Goal: Task Accomplishment & Management: Use online tool/utility

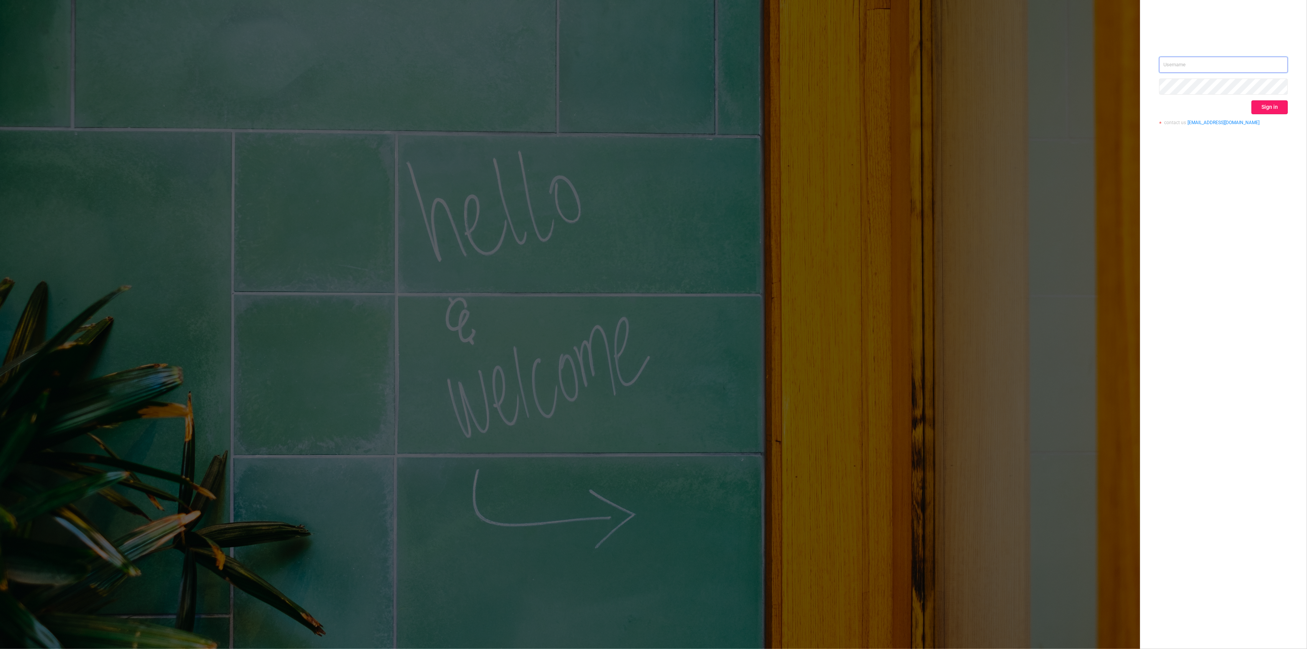
type input "[PERSON_NAME][EMAIL_ADDRESS][DOMAIN_NAME]"
click at [1267, 106] on button "Sign in" at bounding box center [1270, 107] width 36 height 14
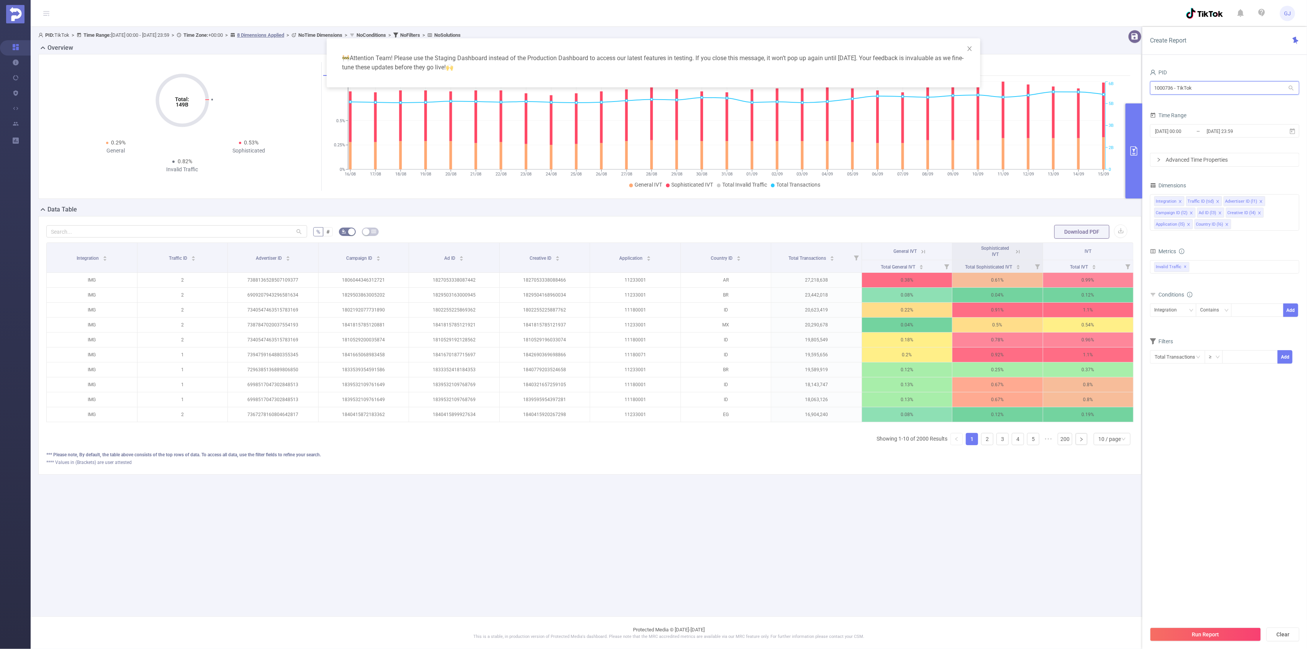
click at [1181, 87] on input "1000736 - TikTok" at bounding box center [1224, 87] width 149 height 13
click at [1181, 87] on input "םהקר" at bounding box center [1224, 87] width 149 height 13
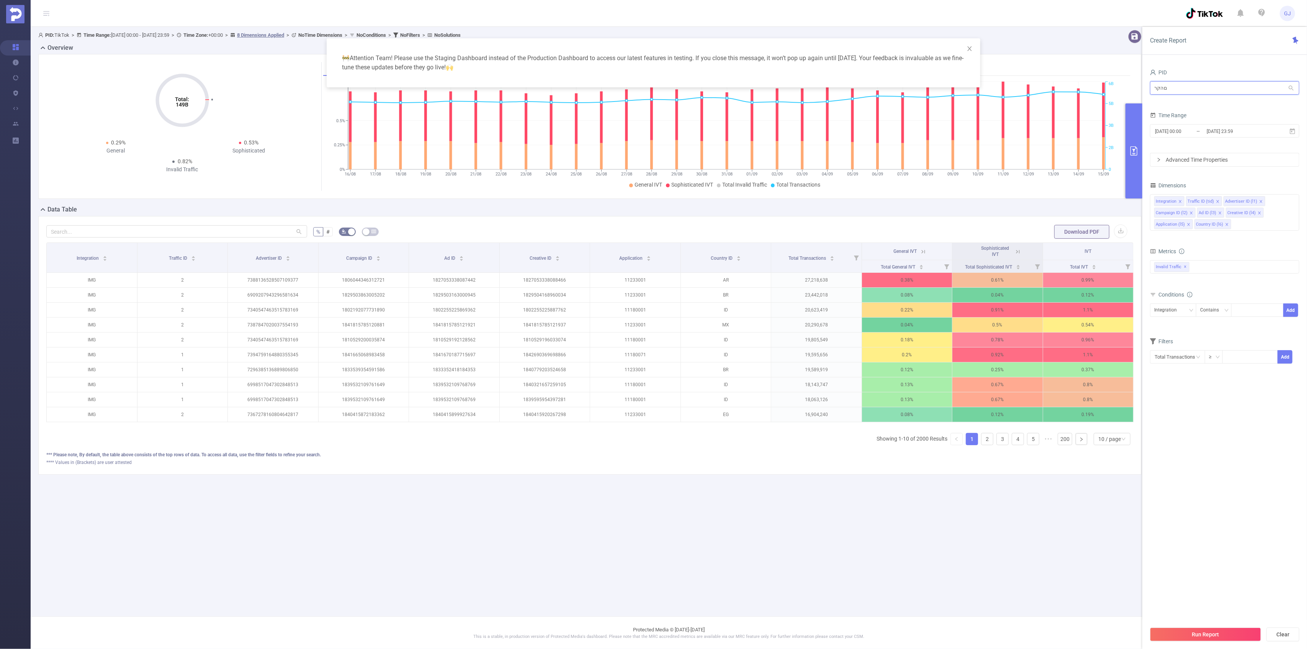
click at [1181, 87] on input "םהקר" at bounding box center [1224, 87] width 149 height 13
type input "over"
click at [1185, 103] on li "1000414 - OverWolf 11M [9.17M rows]" at bounding box center [1224, 104] width 149 height 12
click at [1259, 129] on input "[DATE] 23:59" at bounding box center [1237, 131] width 62 height 10
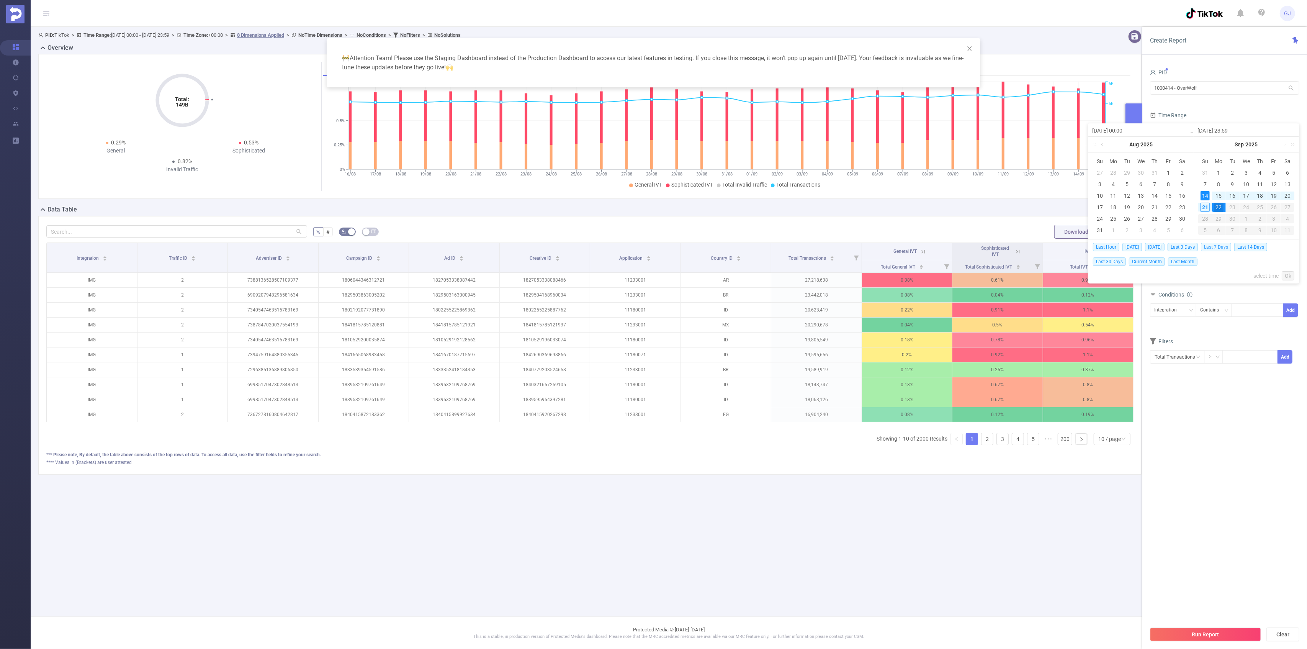
click at [1227, 246] on span "Last 7 Days" at bounding box center [1216, 247] width 30 height 8
type input "[DATE] 00:00"
type input "[DATE] 23:59"
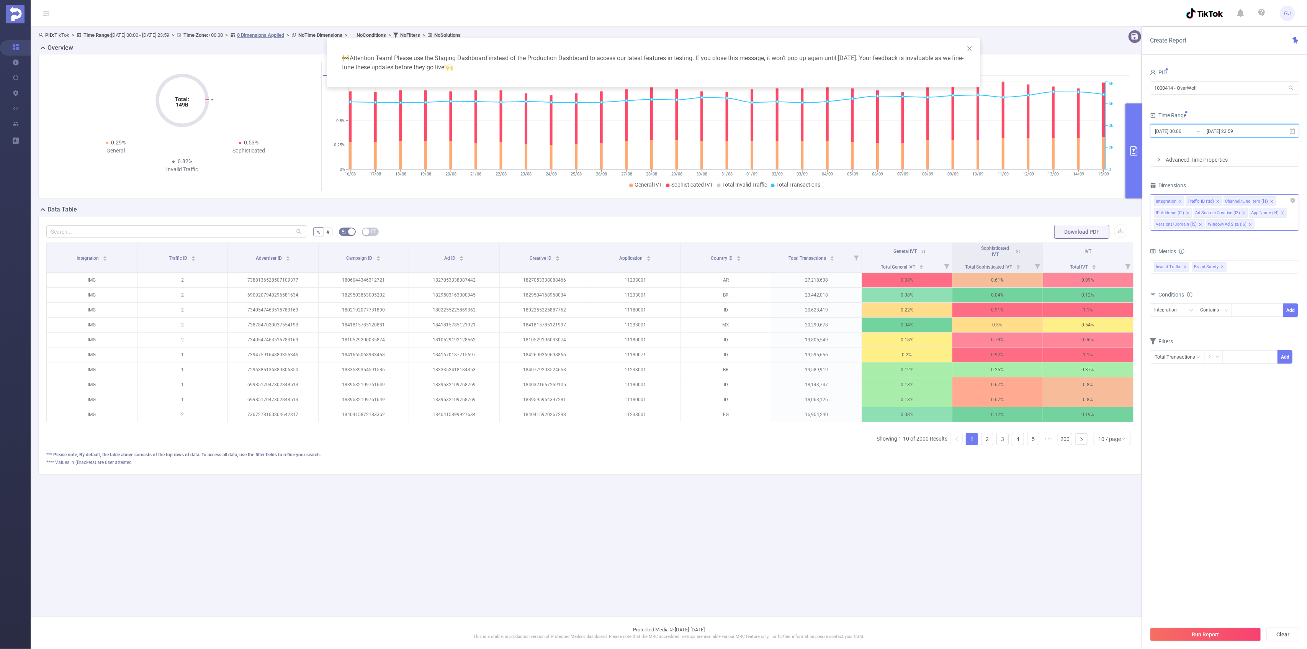
click at [1249, 226] on icon "icon: close" at bounding box center [1251, 225] width 4 height 4
click at [1200, 226] on icon "icon: close" at bounding box center [1201, 225] width 4 height 4
click at [1187, 212] on icon "icon: close" at bounding box center [1188, 212] width 3 height 3
click at [1204, 213] on icon "icon: close" at bounding box center [1204, 212] width 3 height 3
click at [1271, 201] on icon "icon: close" at bounding box center [1272, 201] width 3 height 3
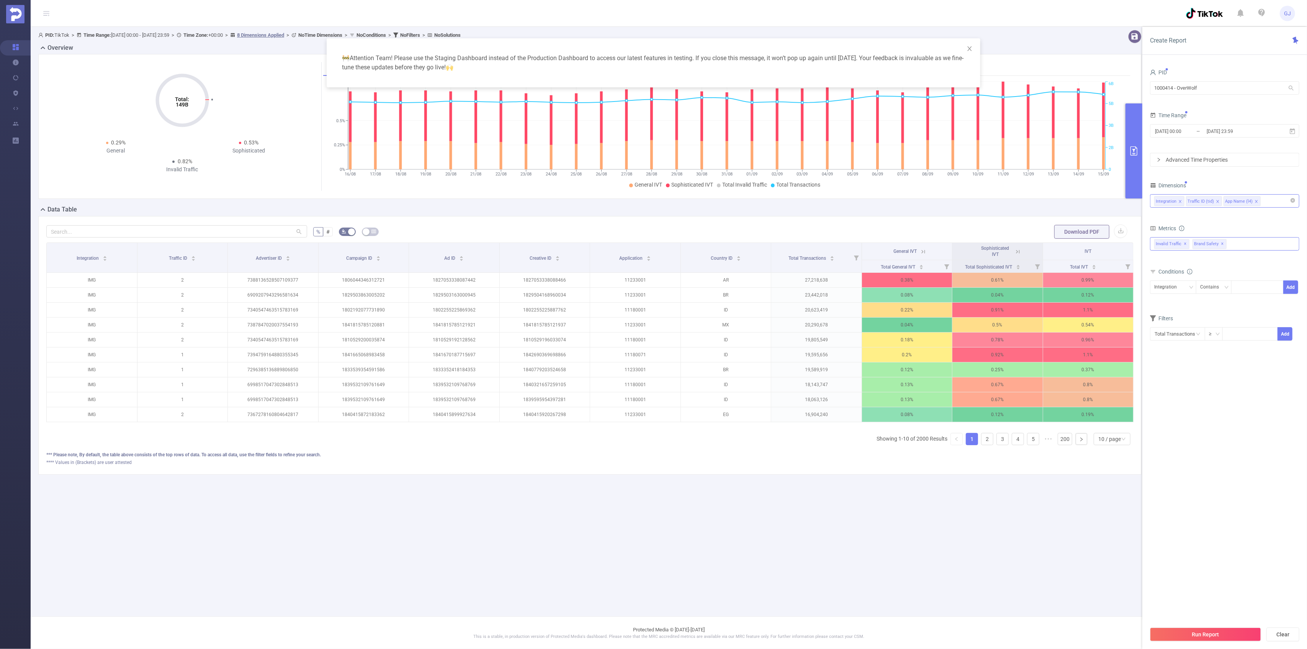
click at [1222, 245] on span "✕" at bounding box center [1223, 243] width 3 height 9
click at [1253, 627] on div "Run Report Clear" at bounding box center [1225, 634] width 165 height 29
click at [1252, 632] on button "Run Report" at bounding box center [1205, 634] width 111 height 14
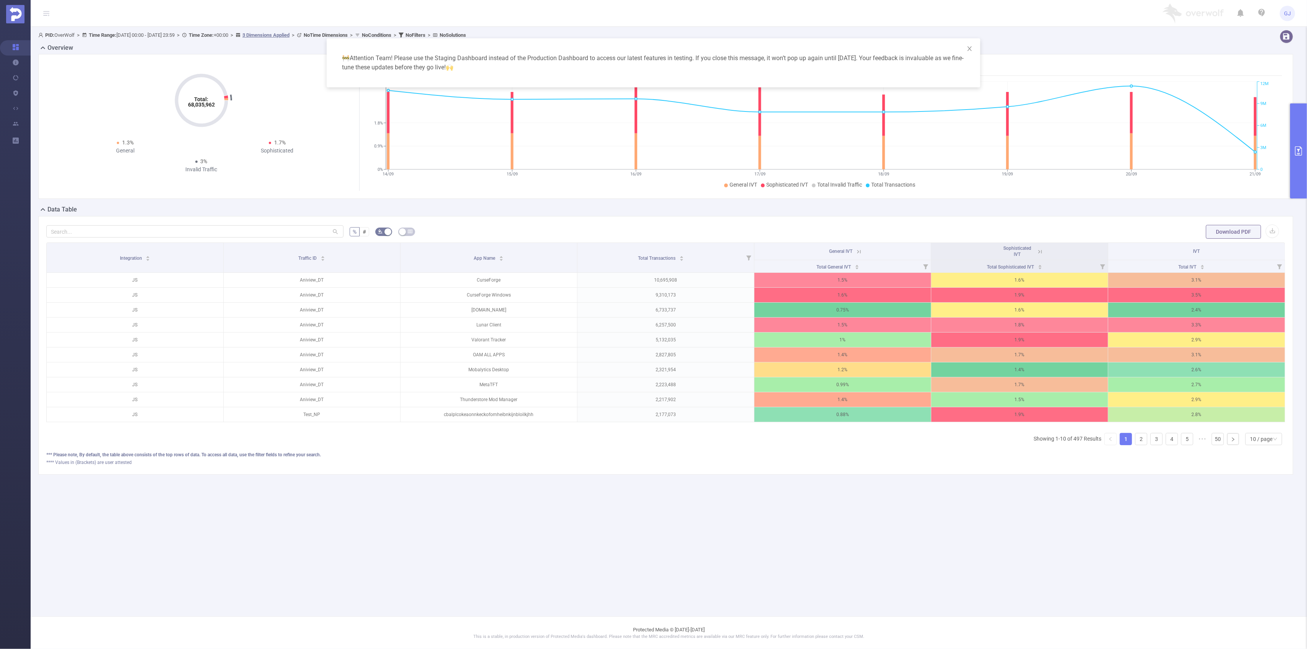
drag, startPoint x: 499, startPoint y: 296, endPoint x: 1307, endPoint y: 178, distance: 816.8
click at [1307, 178] on button "primary" at bounding box center [1298, 150] width 17 height 95
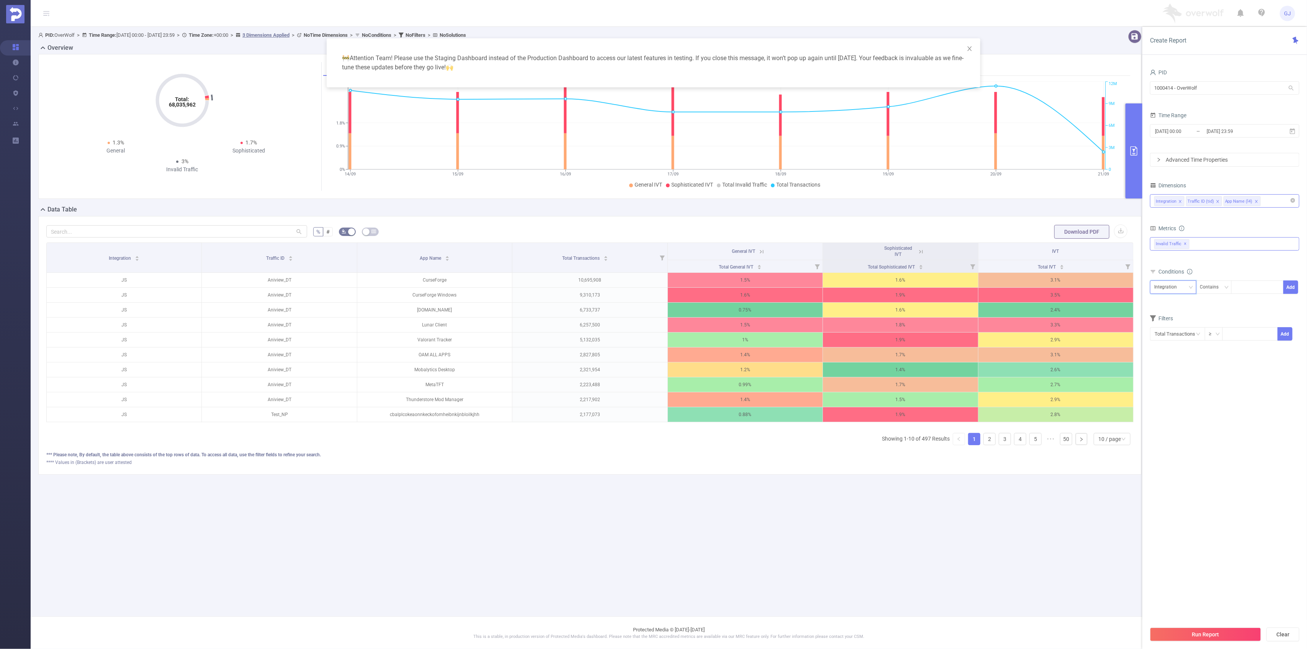
click at [1175, 288] on div "Integration" at bounding box center [1169, 287] width 28 height 13
click at [1185, 326] on li "App Name (l4)" at bounding box center [1173, 329] width 46 height 12
click at [1246, 287] on div at bounding box center [1258, 287] width 44 height 13
type input "curse"
click at [1296, 288] on button "Add" at bounding box center [1291, 286] width 15 height 13
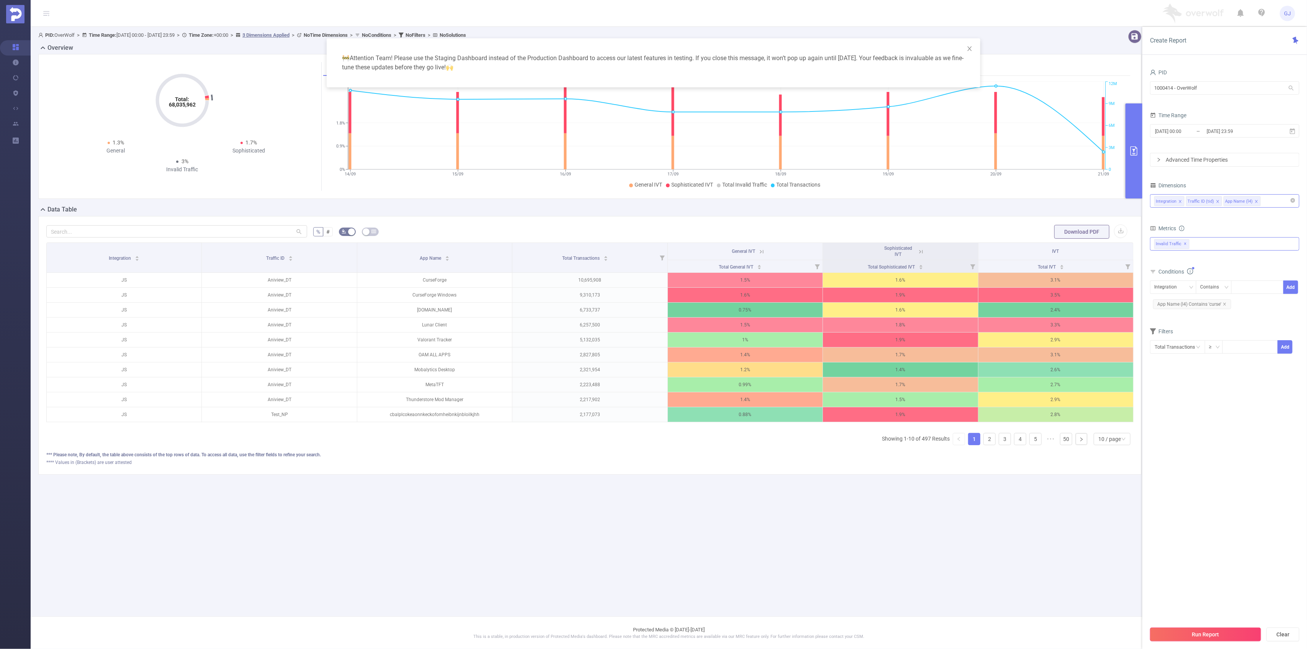
click at [1207, 627] on button "Run Report" at bounding box center [1205, 634] width 111 height 14
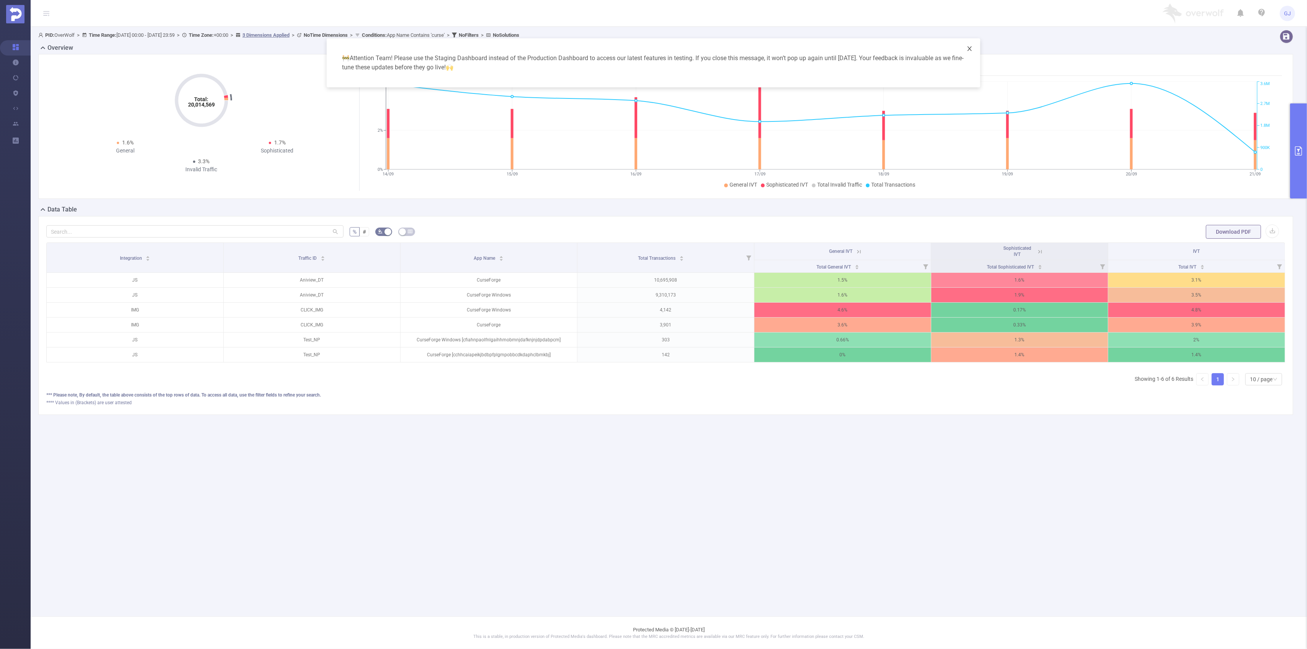
click at [967, 51] on icon "icon: close" at bounding box center [970, 49] width 6 height 6
click at [561, 313] on li "Add CurseForge Windows to filters" at bounding box center [534, 318] width 103 height 12
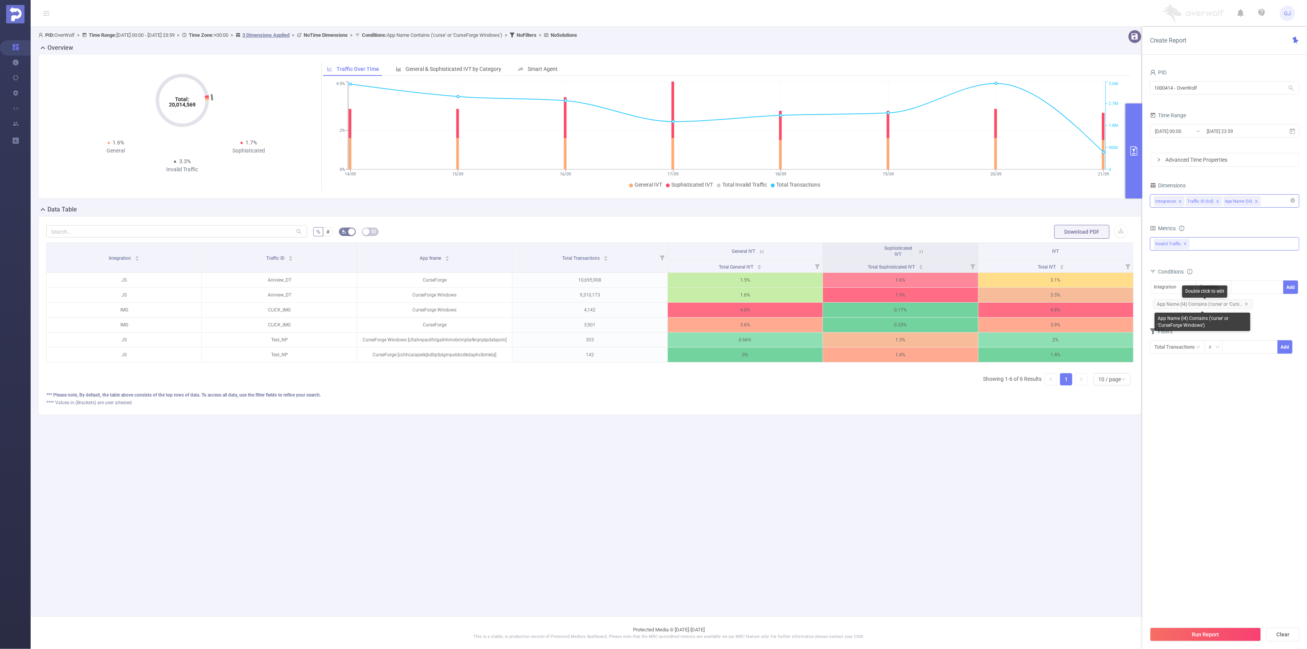
click at [1249, 304] on span "App Name (l4) Contains ('curse' or 'Curs..." at bounding box center [1203, 304] width 100 height 10
click at [1246, 305] on icon "icon: close" at bounding box center [1246, 304] width 3 height 3
click at [537, 323] on li "Add CurseForge Windows to filters" at bounding box center [493, 324] width 103 height 12
click at [1192, 640] on button "Run Report" at bounding box center [1205, 634] width 111 height 14
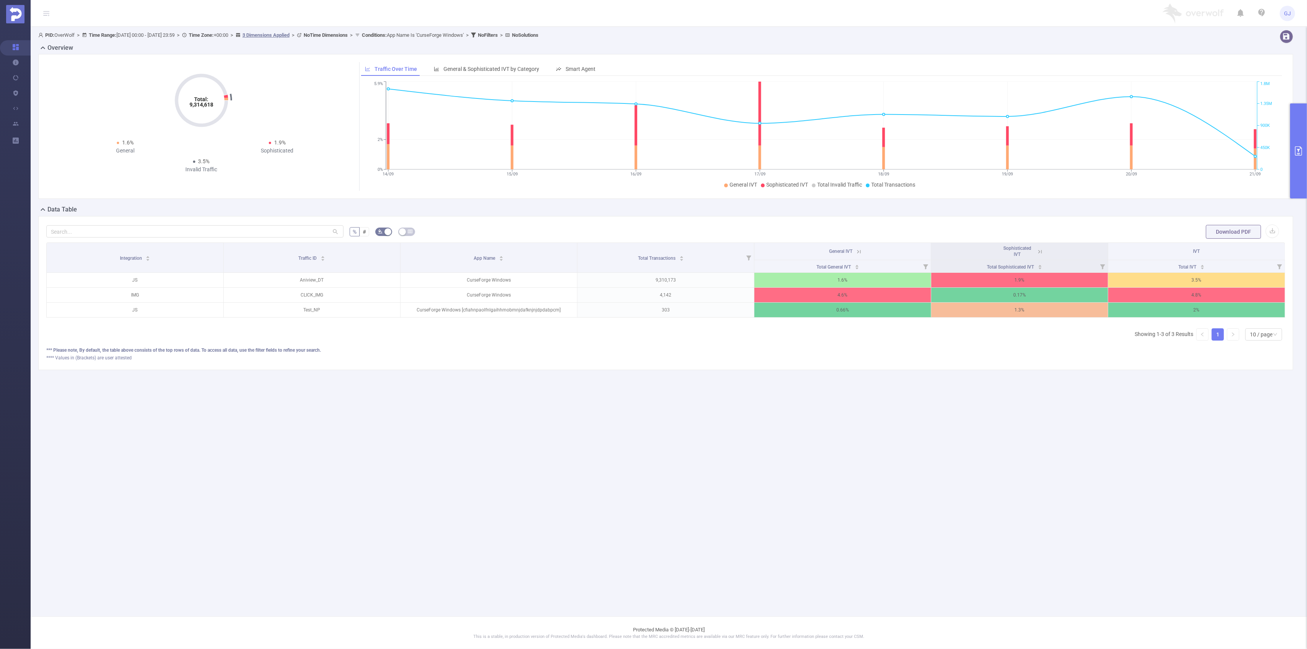
click at [1039, 252] on icon at bounding box center [1040, 251] width 7 height 7
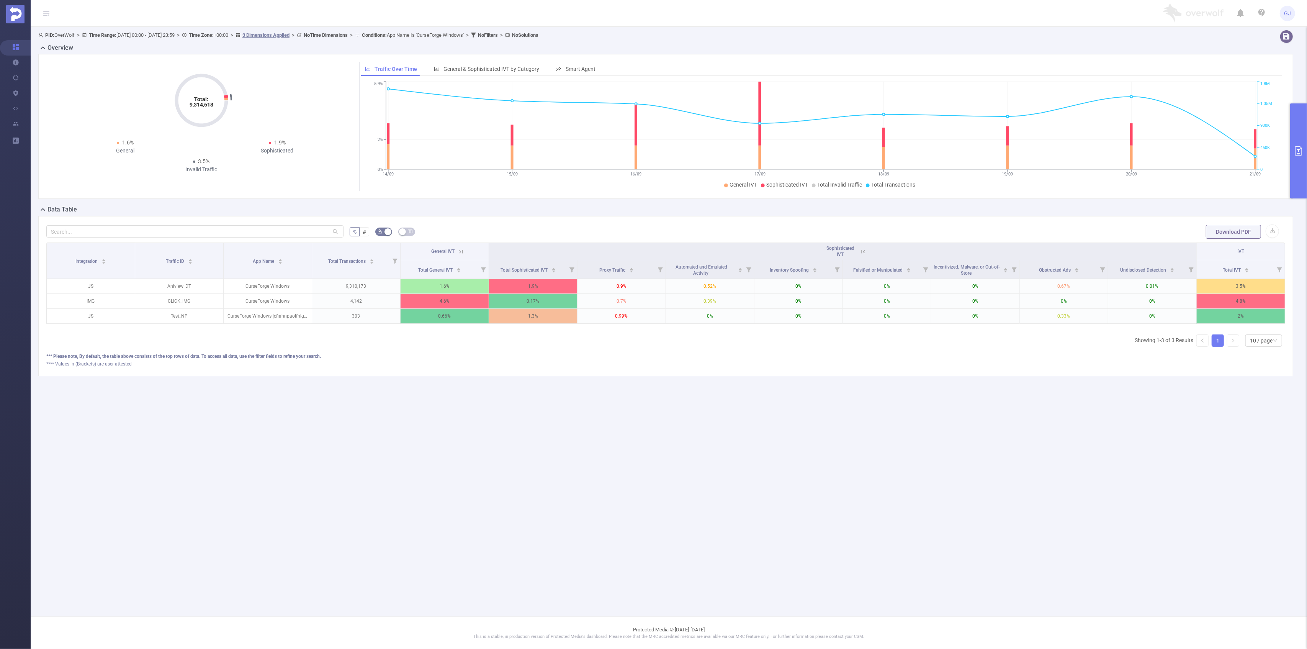
click at [863, 253] on icon at bounding box center [863, 251] width 7 height 7
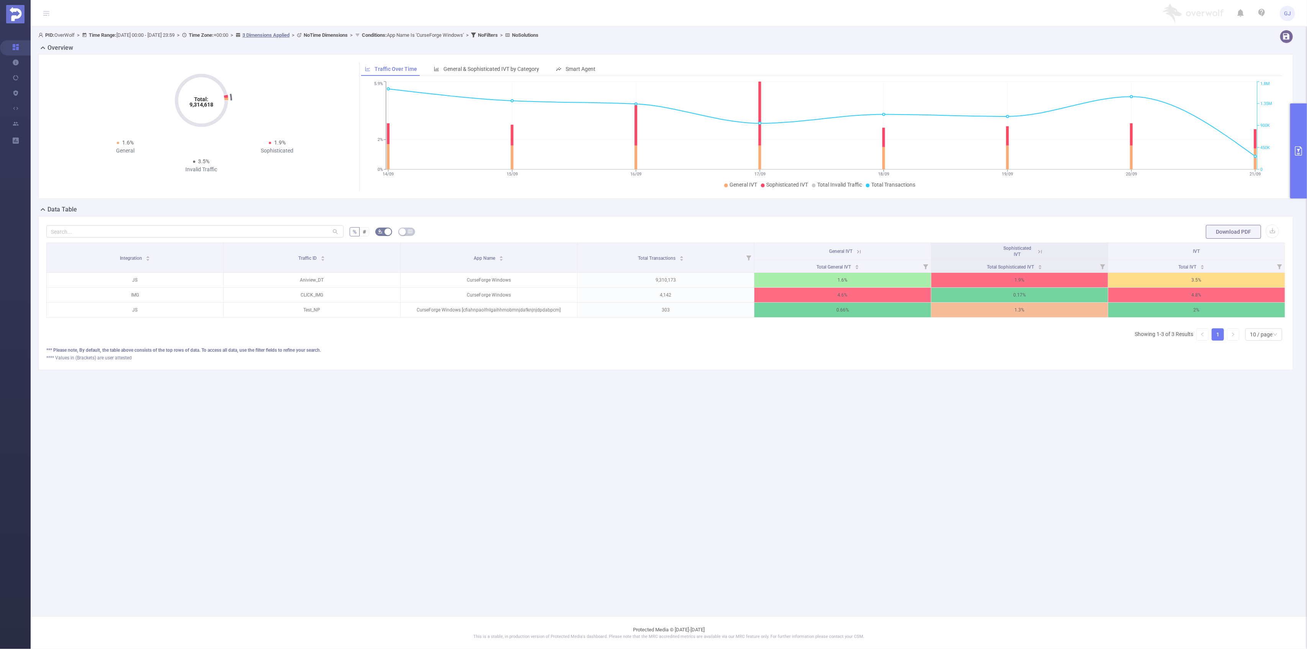
click at [1303, 129] on button "primary" at bounding box center [1298, 150] width 17 height 95
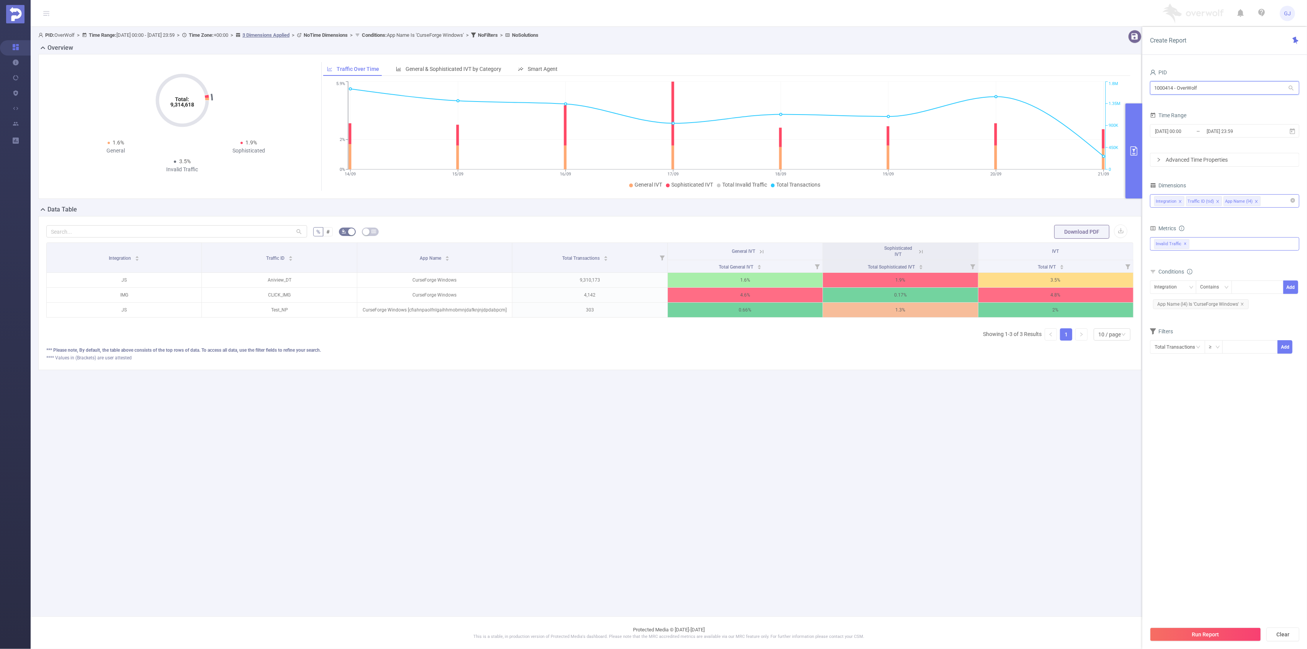
click at [1227, 86] on input "1000414 - OverWolf" at bounding box center [1224, 87] width 149 height 13
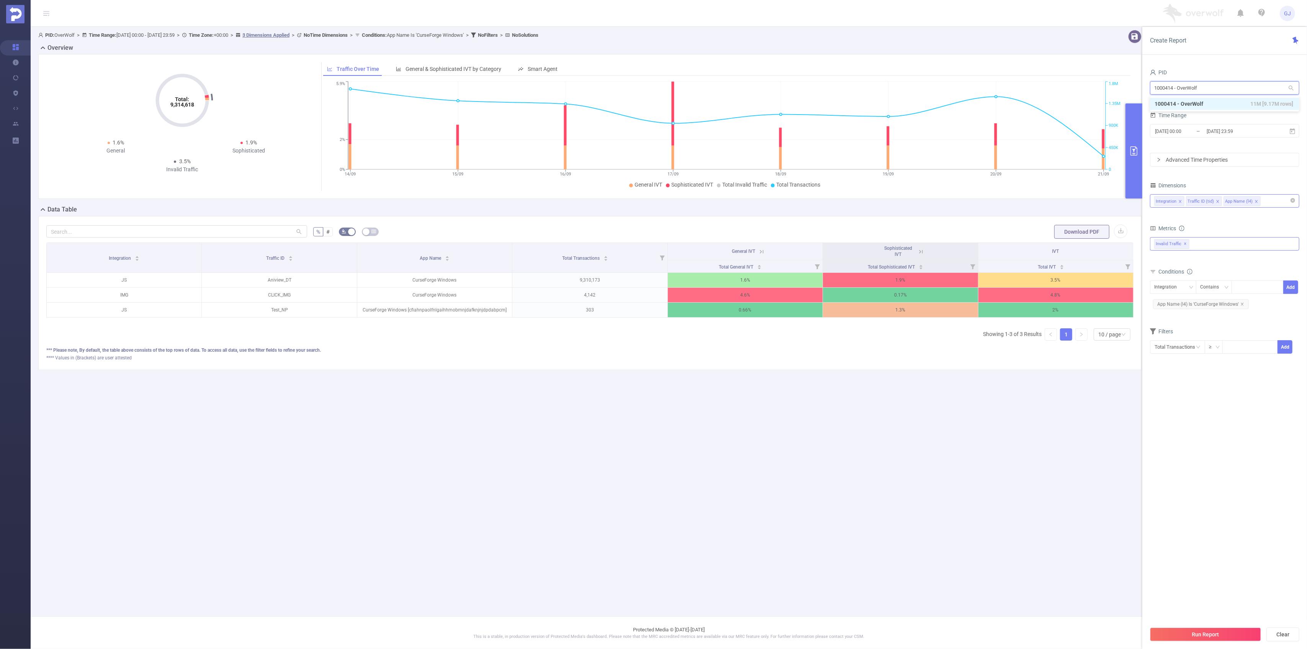
click at [1227, 86] on input "1000414 - OverWolf" at bounding box center [1224, 87] width 149 height 13
type input "ti"
click at [1234, 111] on li "1000736 - TikTok 5B [403M rows]" at bounding box center [1218, 116] width 150 height 12
click at [1256, 203] on icon "icon: close" at bounding box center [1258, 202] width 4 height 4
click at [1242, 306] on icon "icon: close" at bounding box center [1243, 304] width 4 height 4
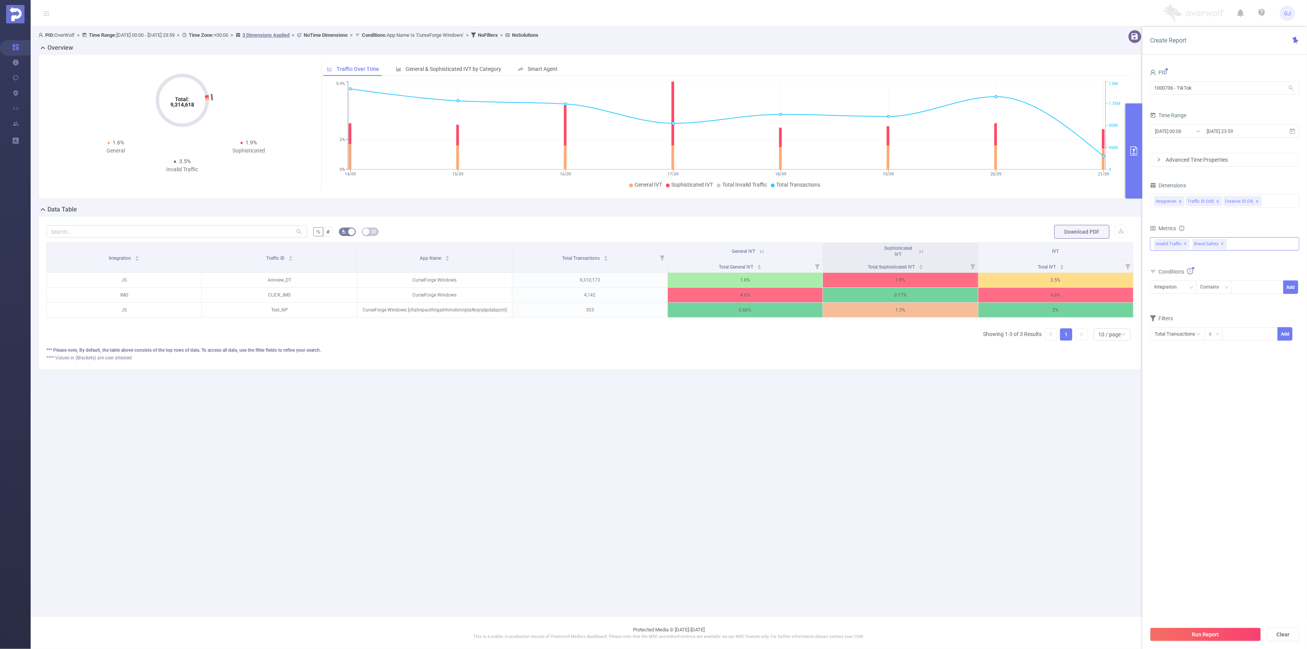
click at [1222, 246] on span "✕" at bounding box center [1223, 243] width 3 height 9
click at [1256, 203] on icon "icon: close" at bounding box center [1258, 202] width 4 height 4
click at [1240, 203] on div "Integration Traffic ID (tid)" at bounding box center [1225, 201] width 141 height 13
click at [1214, 273] on li "Environment" at bounding box center [1225, 277] width 149 height 12
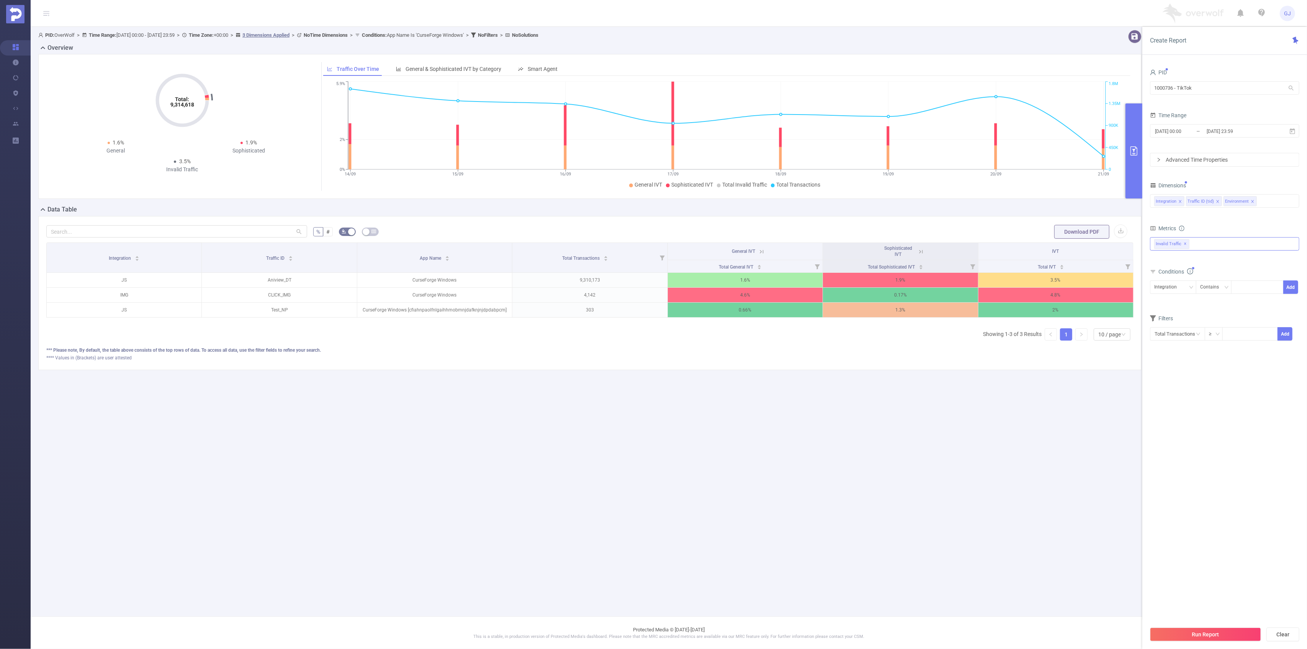
click at [1277, 421] on section "PID 1000736 - TikTok 1000736 - TikTok Time Range [DATE] 00:00 _ [DATE] 23:59 Ad…" at bounding box center [1224, 344] width 149 height 555
click at [1189, 124] on span "[DATE] 00:00 _ [DATE] 23:59" at bounding box center [1224, 130] width 149 height 13
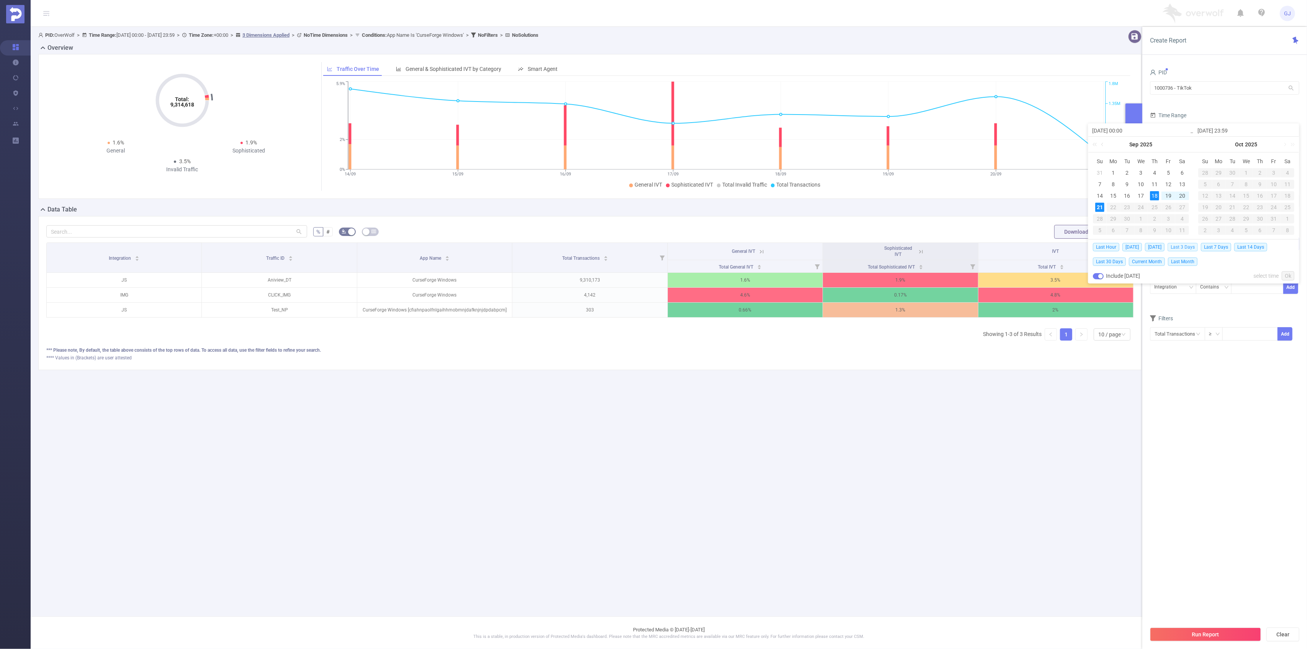
click at [1194, 247] on span "Last 3 Days" at bounding box center [1183, 247] width 30 height 8
type input "[DATE] 00:00"
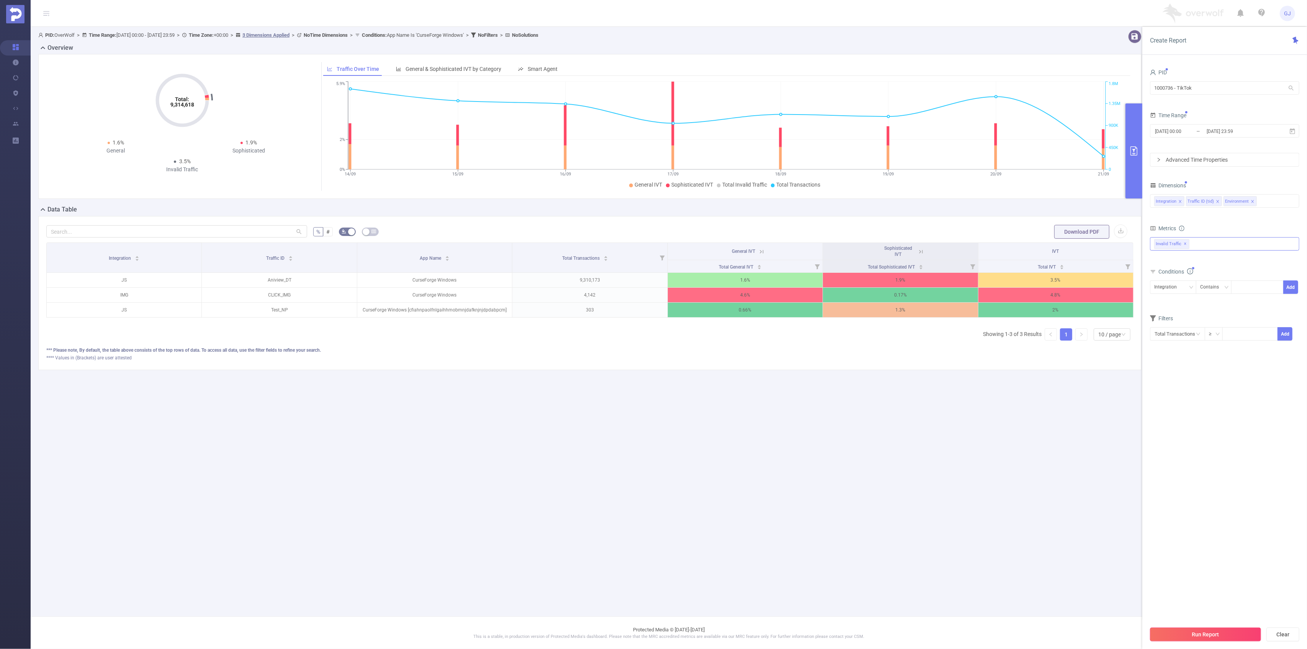
click at [1240, 632] on button "Run Report" at bounding box center [1205, 634] width 111 height 14
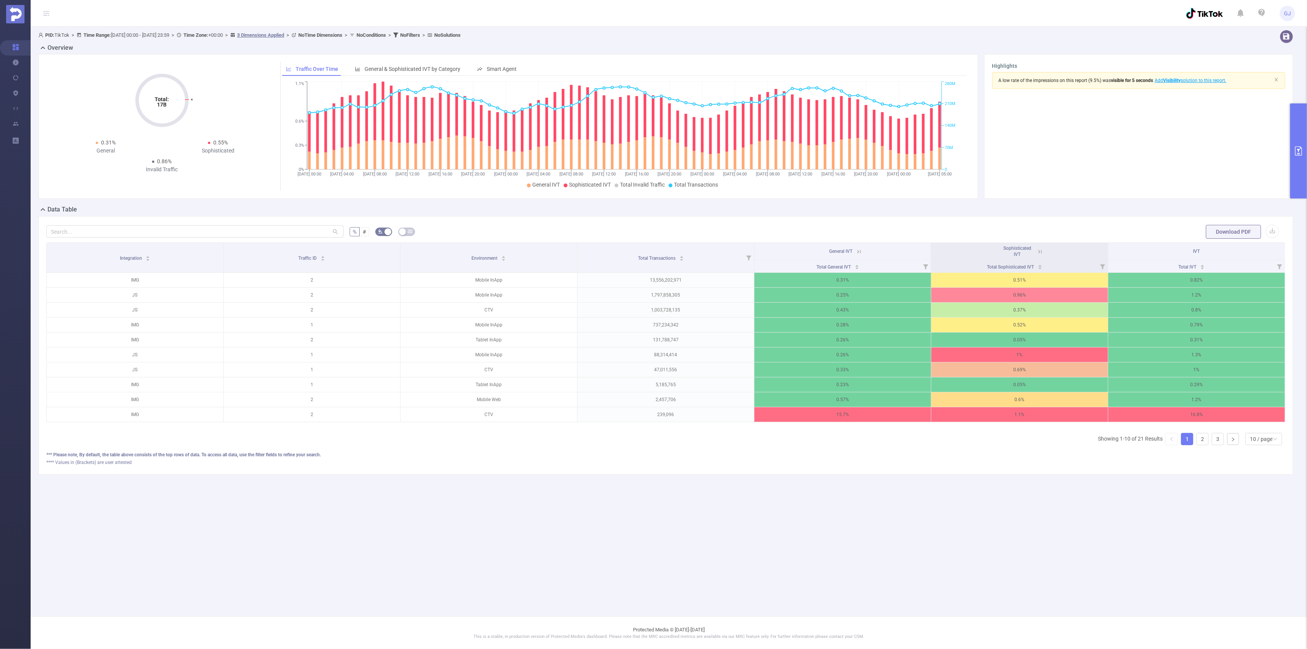
click at [812, 490] on div "PID: TikTok > Time Range: [DATE] 00:00 - [DATE] 23:59 > Time Zone: +00:00 > 3 D…" at bounding box center [669, 258] width 1277 height 463
click at [634, 440] on li "CTV and SSAI Query" at bounding box center [615, 441] width 78 height 12
click at [613, 440] on span "CTV and SSAI Query" at bounding box center [606, 441] width 48 height 6
